Goal: Task Accomplishment & Management: Manage account settings

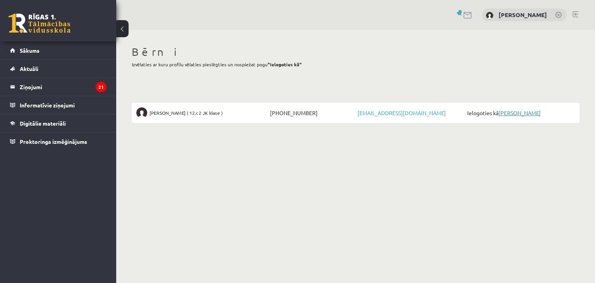
click at [512, 113] on link "[PERSON_NAME]" at bounding box center [519, 112] width 42 height 7
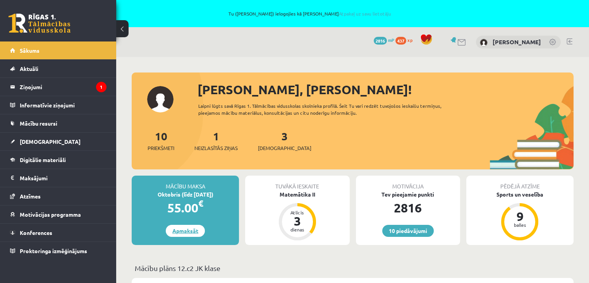
click at [191, 231] on link "Apmaksāt" at bounding box center [185, 231] width 39 height 12
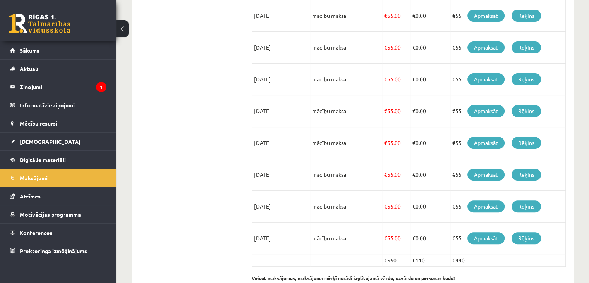
scroll to position [234, 0]
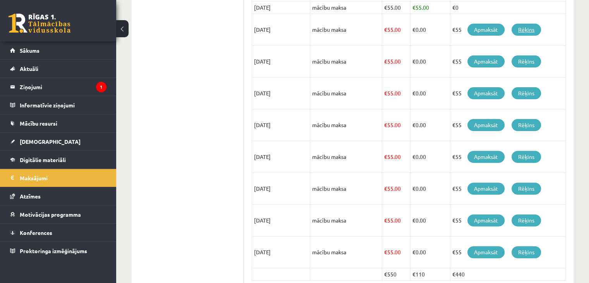
click at [524, 29] on link "Rēķins" at bounding box center [526, 30] width 29 height 12
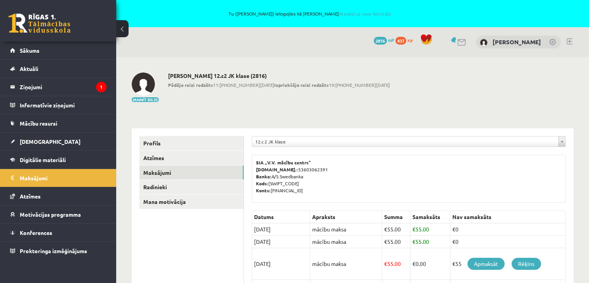
scroll to position [0, 0]
click at [95, 86] on legend "Ziņojumi 1" at bounding box center [63, 87] width 87 height 18
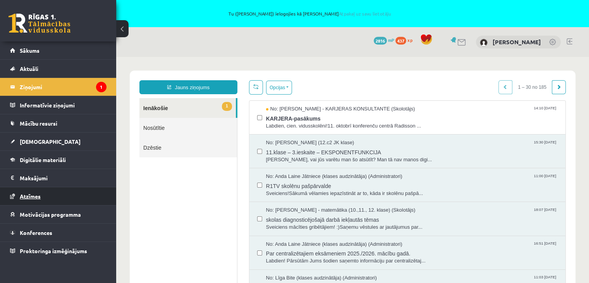
click at [29, 193] on span "Atzīmes" at bounding box center [30, 195] width 21 height 7
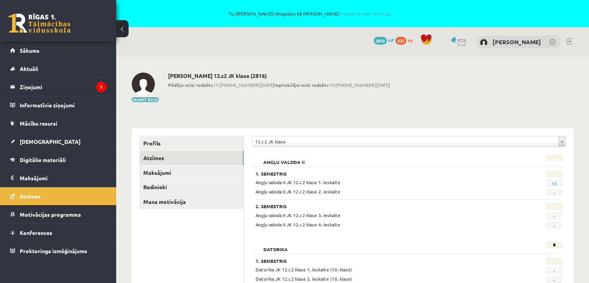
click at [571, 41] on link at bounding box center [570, 41] width 6 height 6
